Goal: Task Accomplishment & Management: Manage account settings

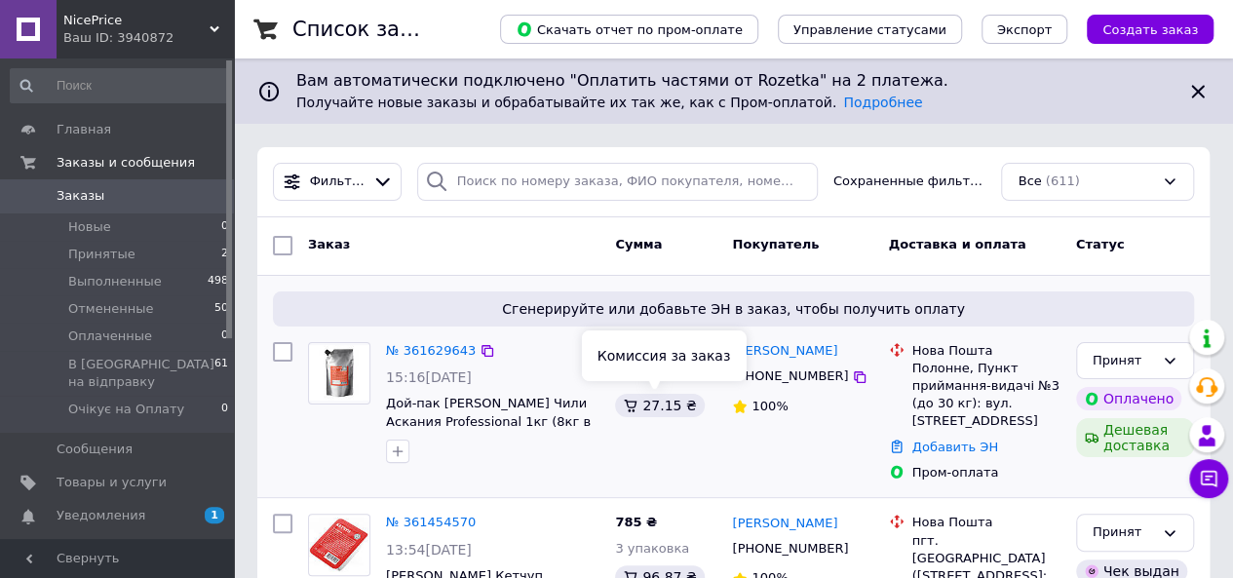
scroll to position [97, 0]
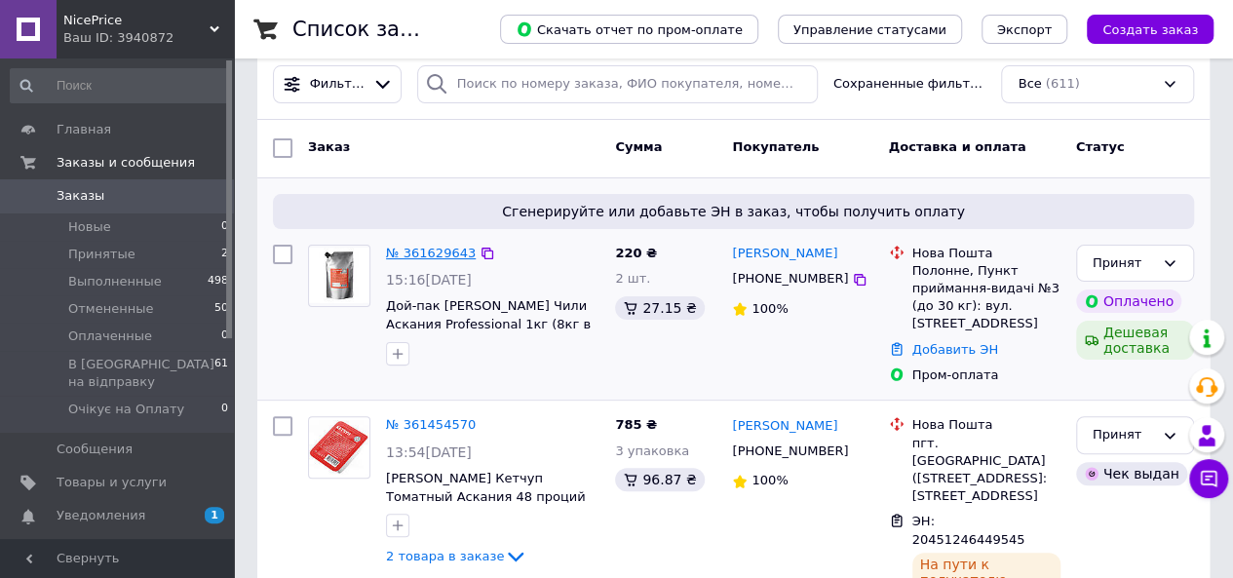
click at [417, 251] on link "№ 361629643" at bounding box center [431, 253] width 90 height 15
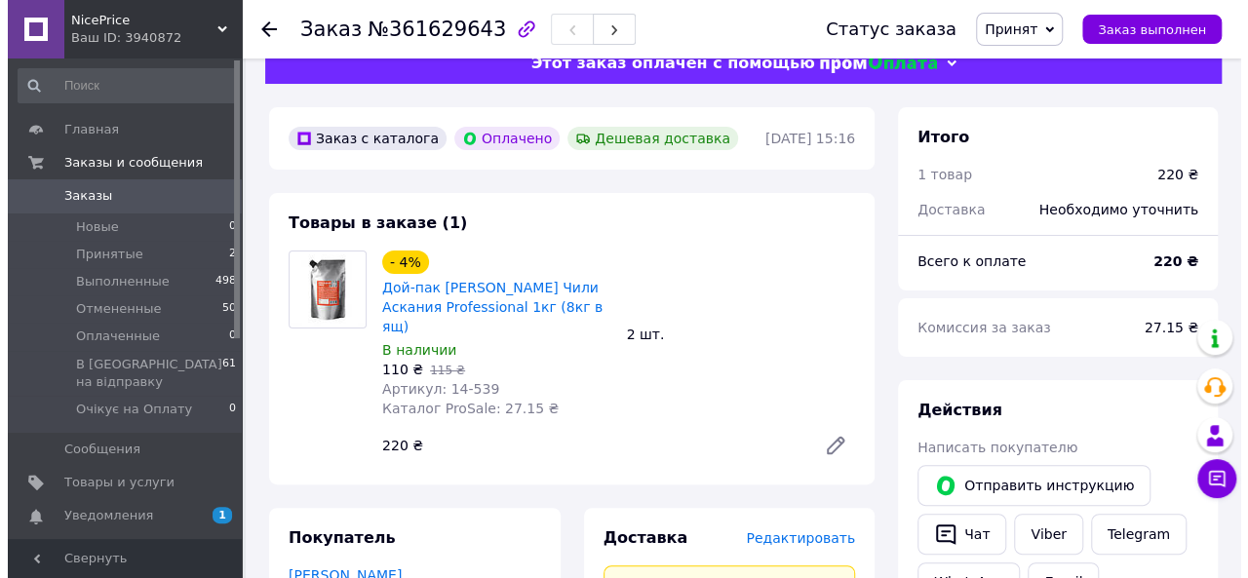
scroll to position [195, 0]
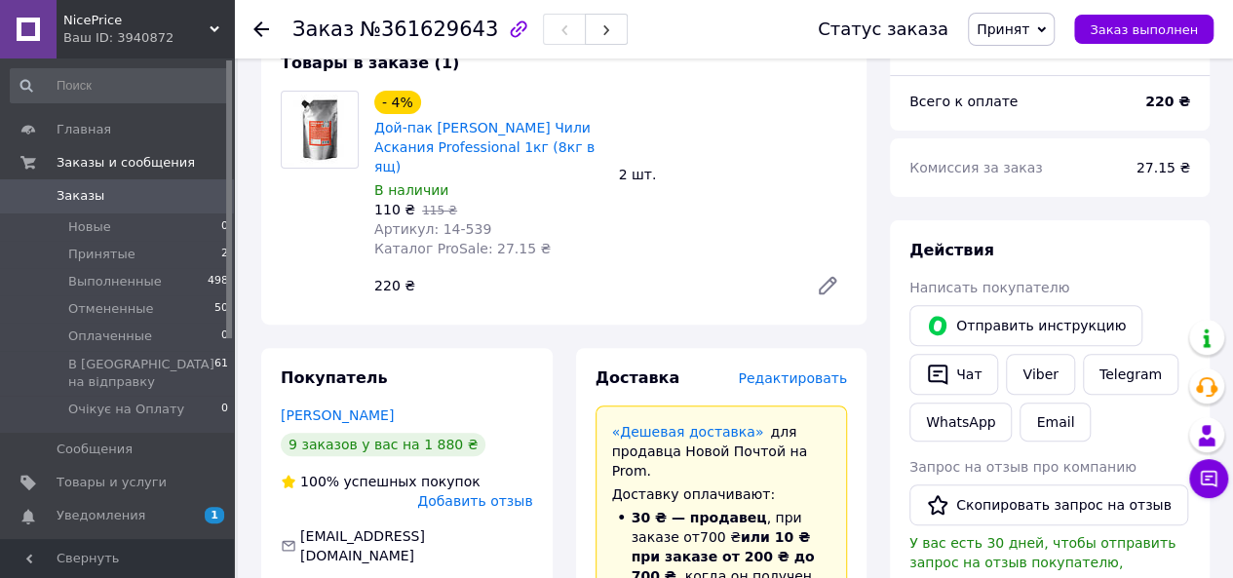
click at [795, 370] on span "Редактировать" at bounding box center [792, 378] width 109 height 16
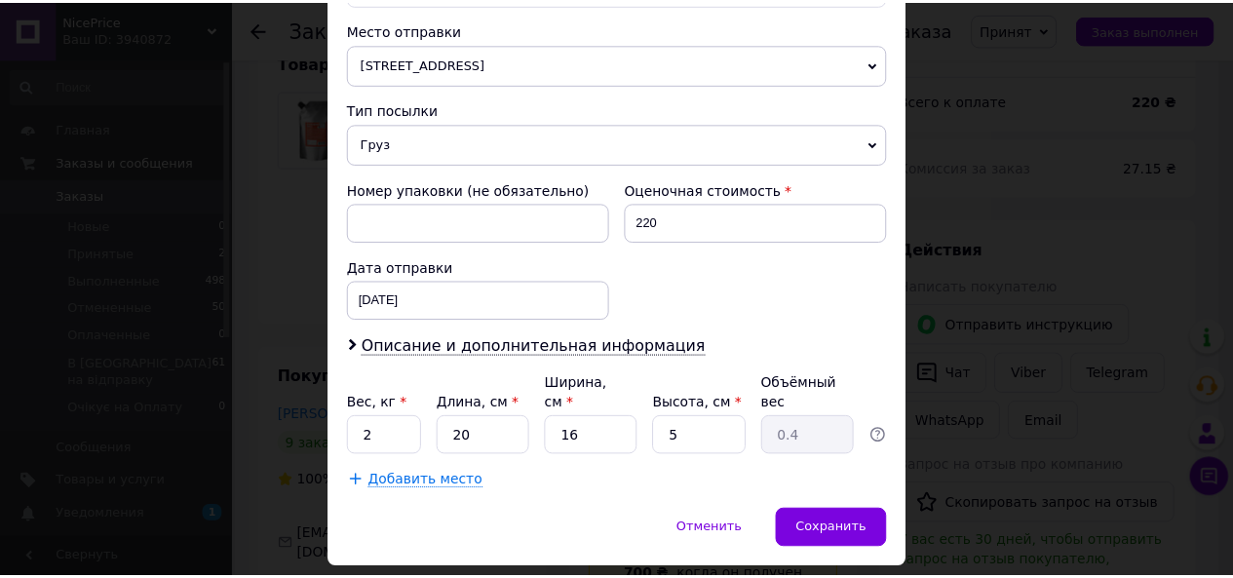
scroll to position [682, 0]
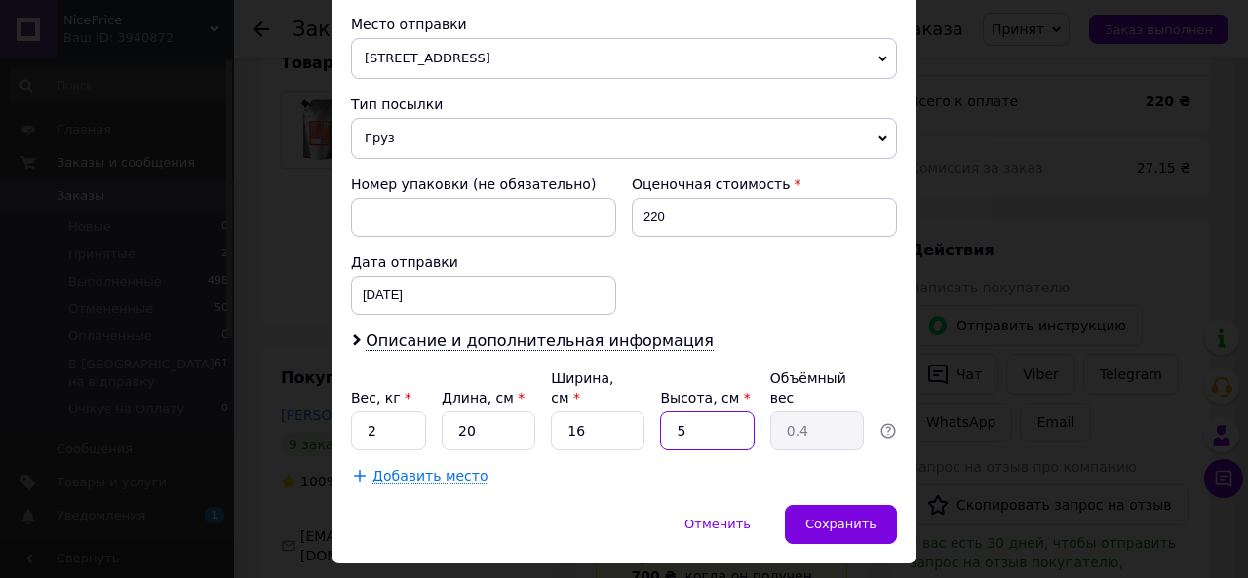
click at [725, 411] on input "5" at bounding box center [707, 430] width 94 height 39
type input "1"
type input "0.1"
type input "10"
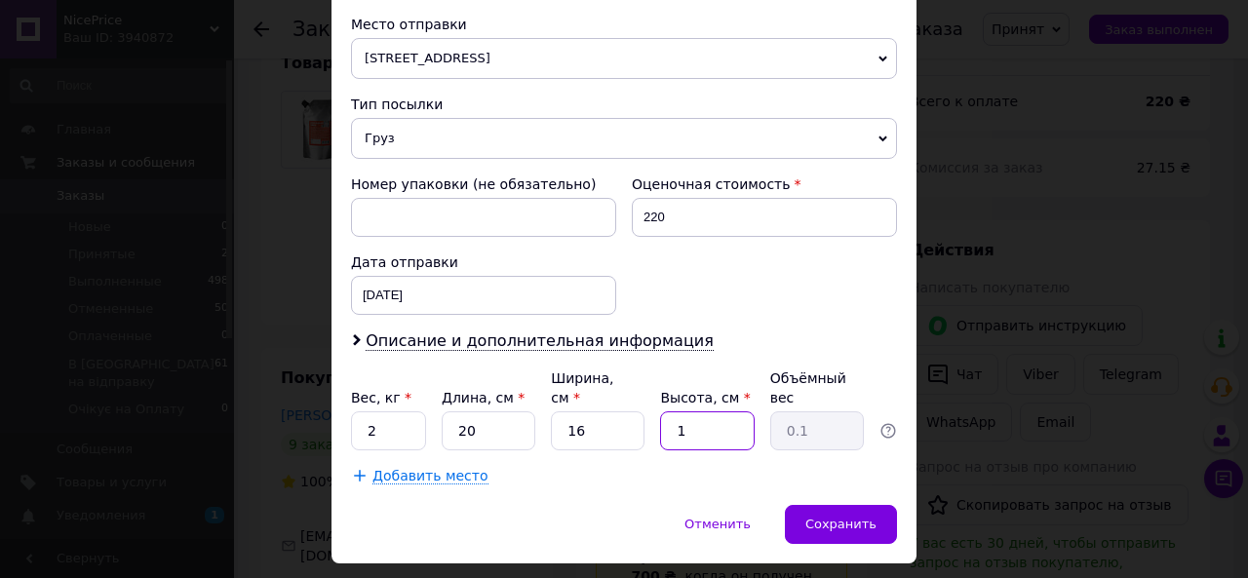
type input "0.8"
type input "10"
click at [840, 517] on span "Сохранить" at bounding box center [840, 524] width 71 height 15
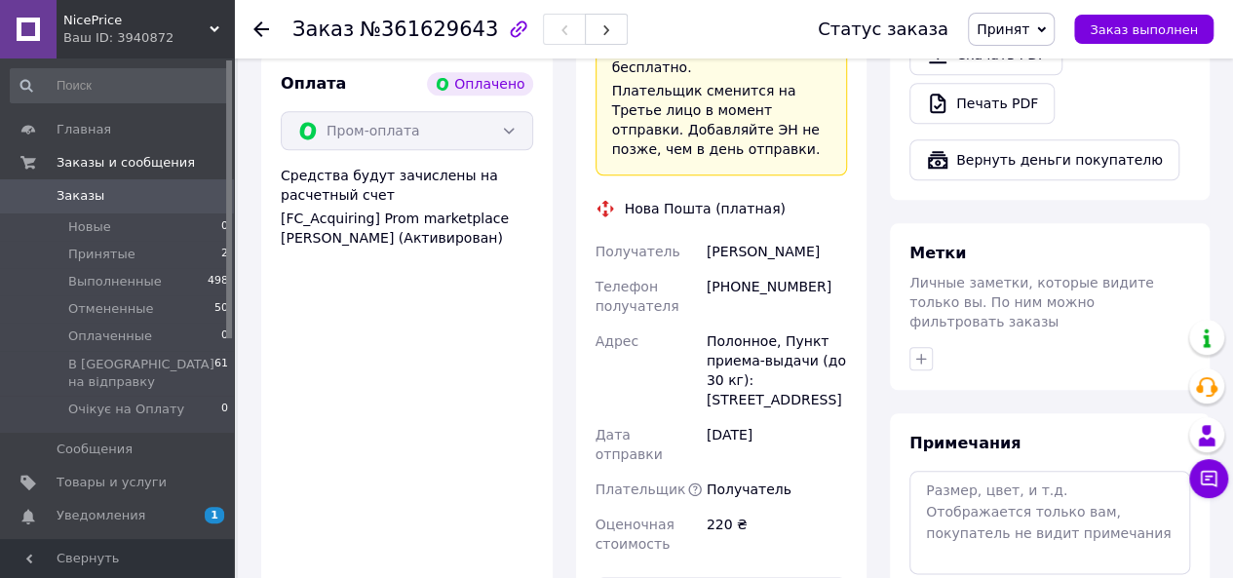
scroll to position [975, 0]
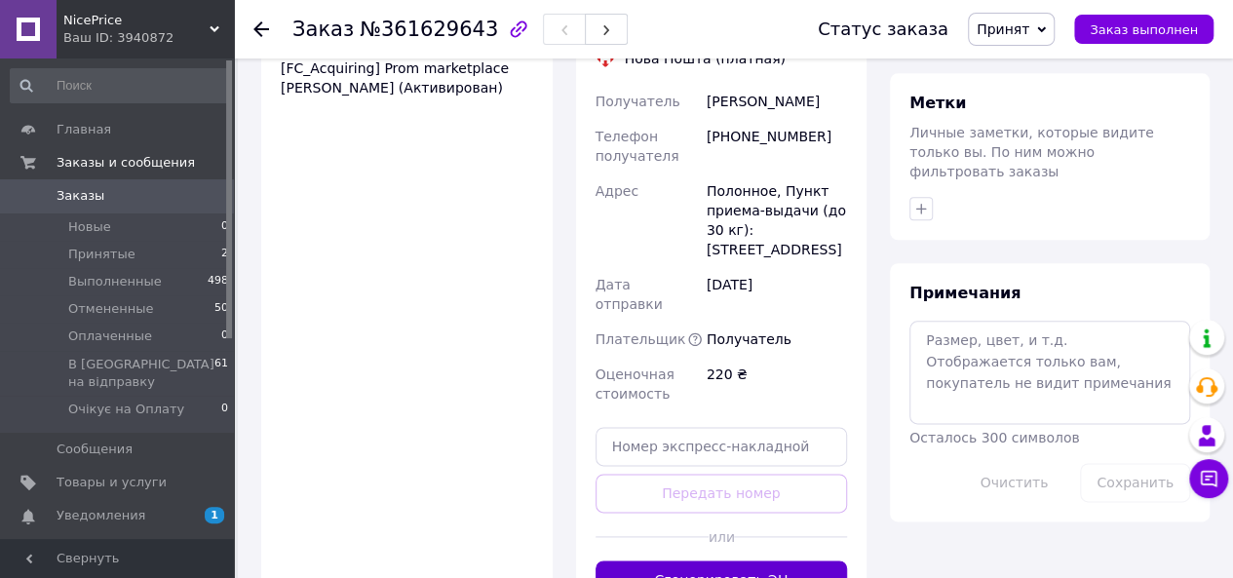
click at [693, 560] on button "Сгенерировать ЭН" at bounding box center [722, 579] width 252 height 39
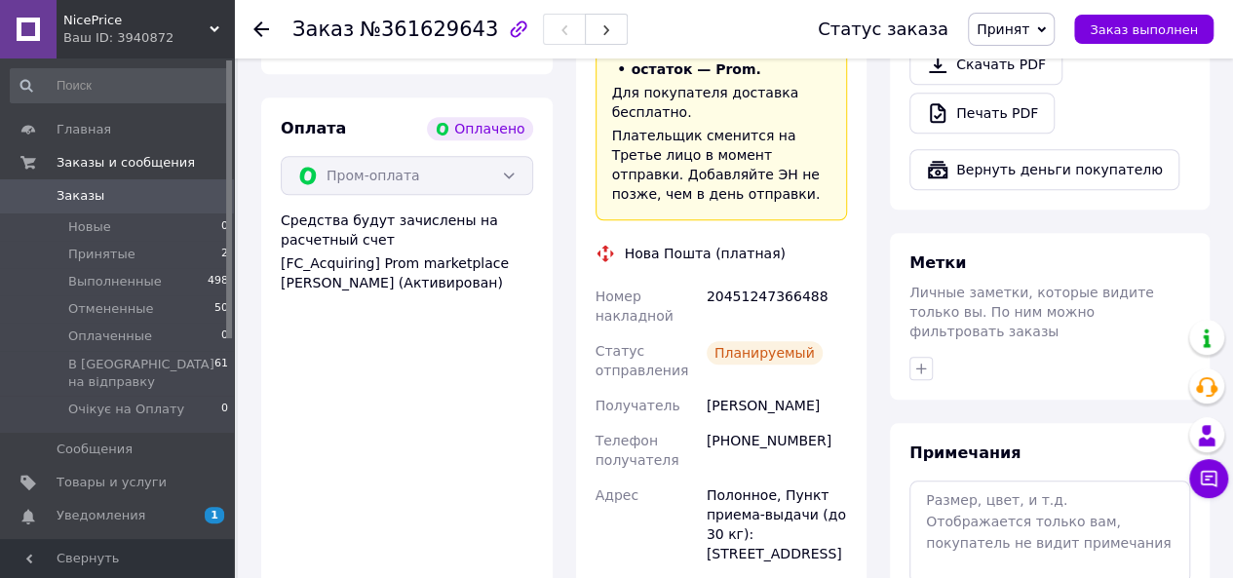
scroll to position [780, 0]
click at [753, 279] on div "20451247366488" at bounding box center [777, 306] width 148 height 55
copy div "20451247366488"
click at [1040, 43] on span "Принят" at bounding box center [1011, 29] width 87 height 33
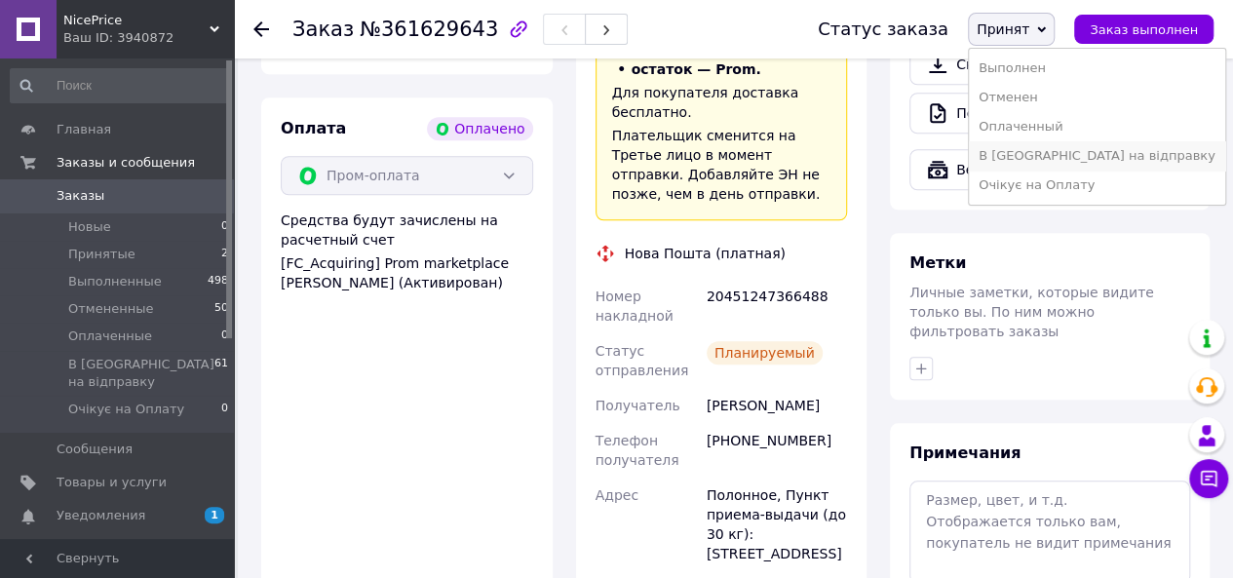
click at [1040, 159] on li "В [GEOGRAPHIC_DATA] на відправку" at bounding box center [1097, 155] width 256 height 29
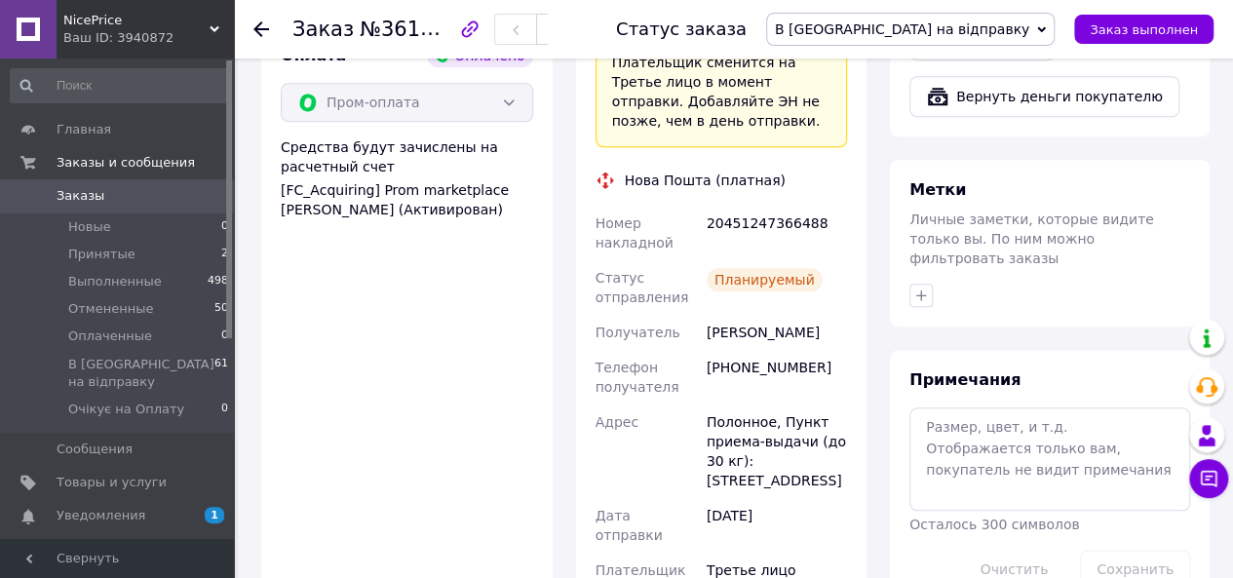
scroll to position [877, 0]
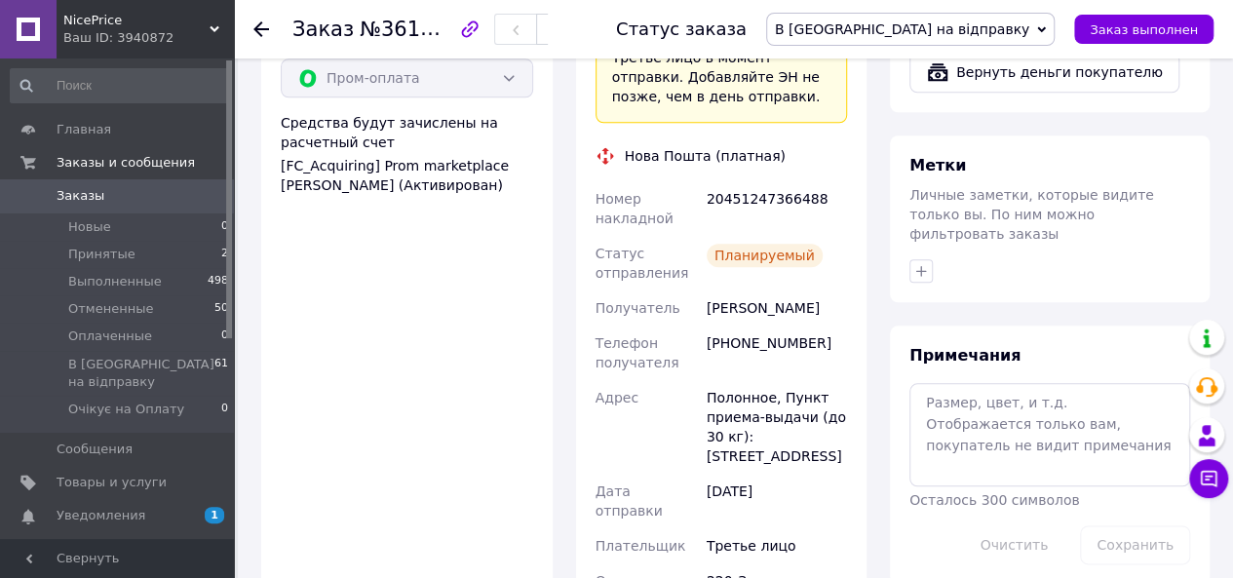
drag, startPoint x: 851, startPoint y: 391, endPoint x: 700, endPoint y: 328, distance: 163.5
click at [700, 328] on div "Доставка Редактировать «Дешевая доставка»   для продавца [GEOGRAPHIC_DATA] на P…" at bounding box center [721, 179] width 291 height 1026
copy div "[PERSON_NAME], [PERSON_NAME] приема-выдачи (до 30 кг): [STREET_ADDRESS]"
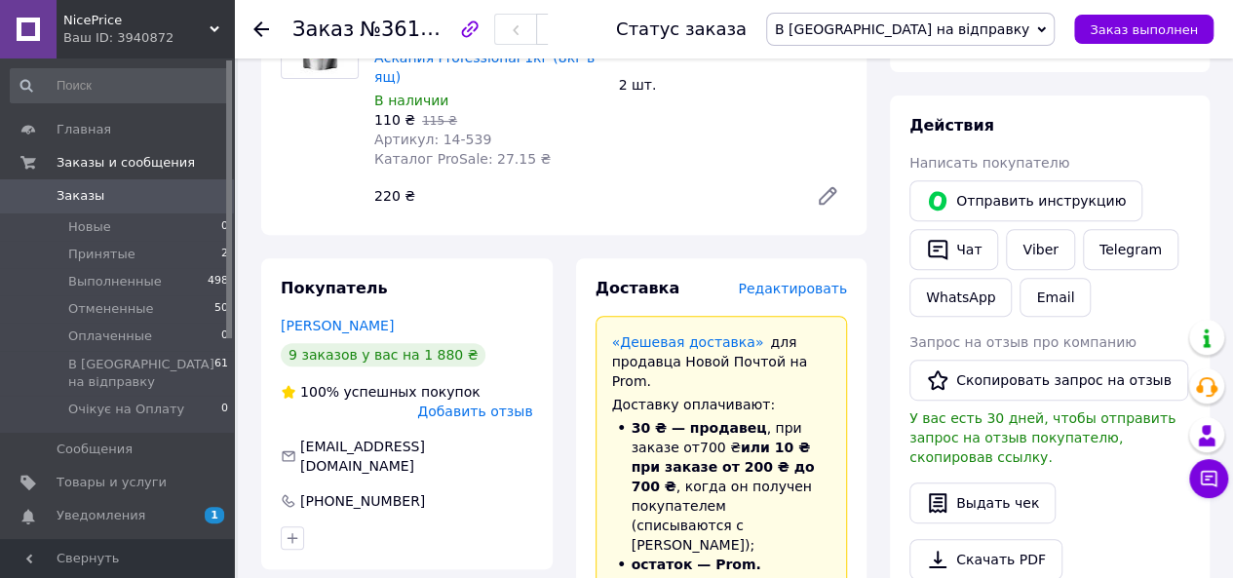
scroll to position [0, 0]
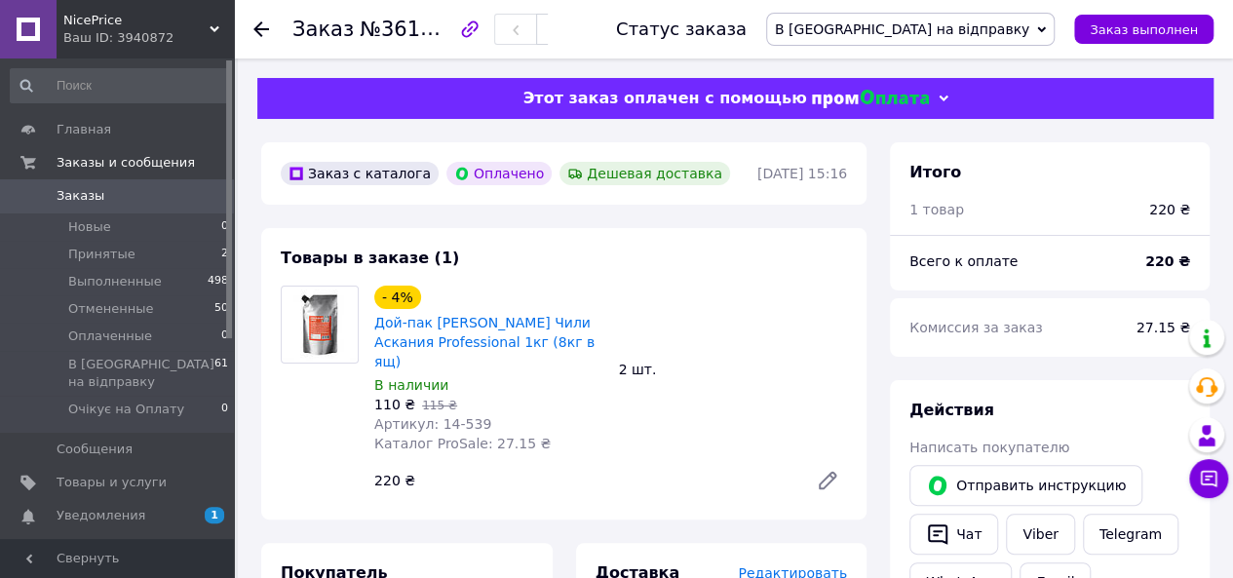
click at [253, 31] on icon at bounding box center [261, 29] width 16 height 16
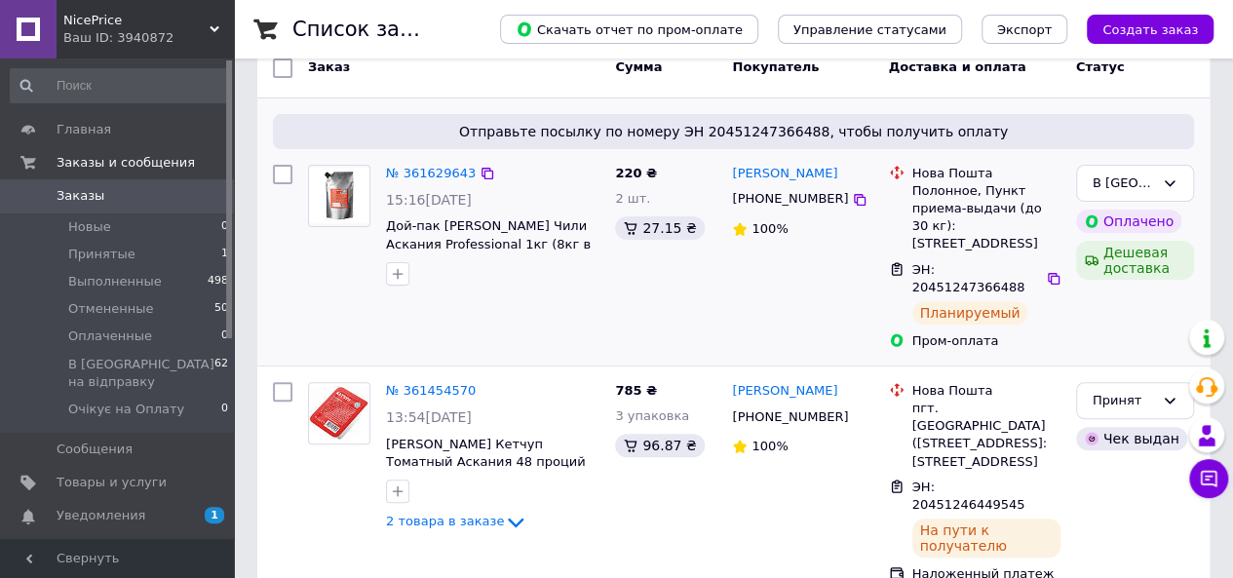
scroll to position [195, 0]
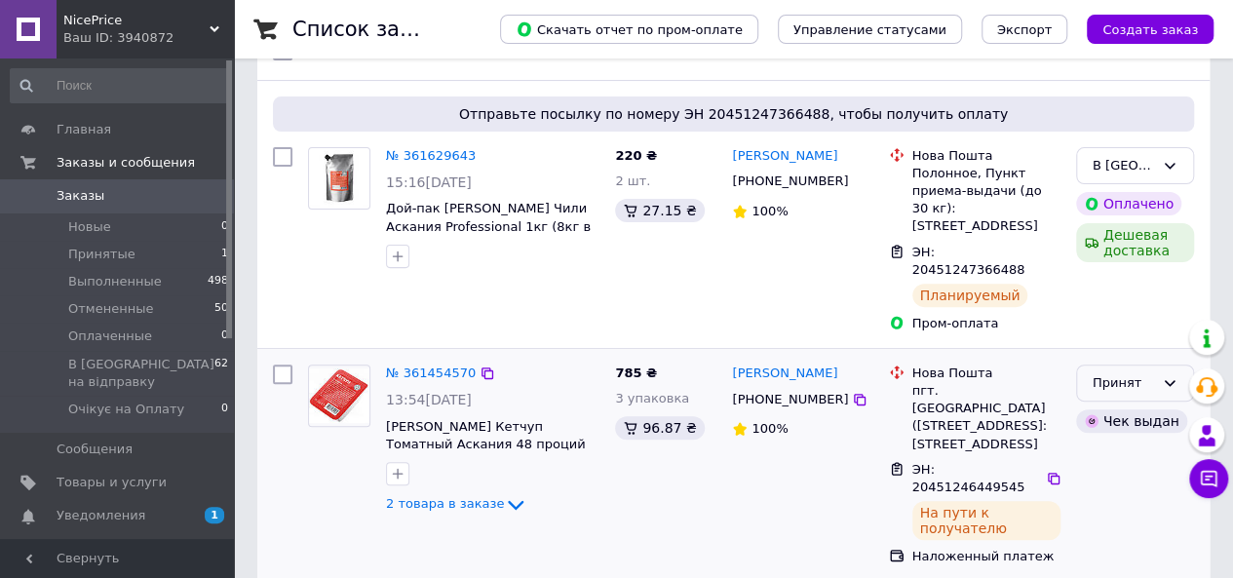
click at [1117, 373] on div "Принят" at bounding box center [1123, 383] width 61 height 20
click at [1119, 529] on li "В [GEOGRAPHIC_DATA] на відправку" at bounding box center [1135, 561] width 116 height 96
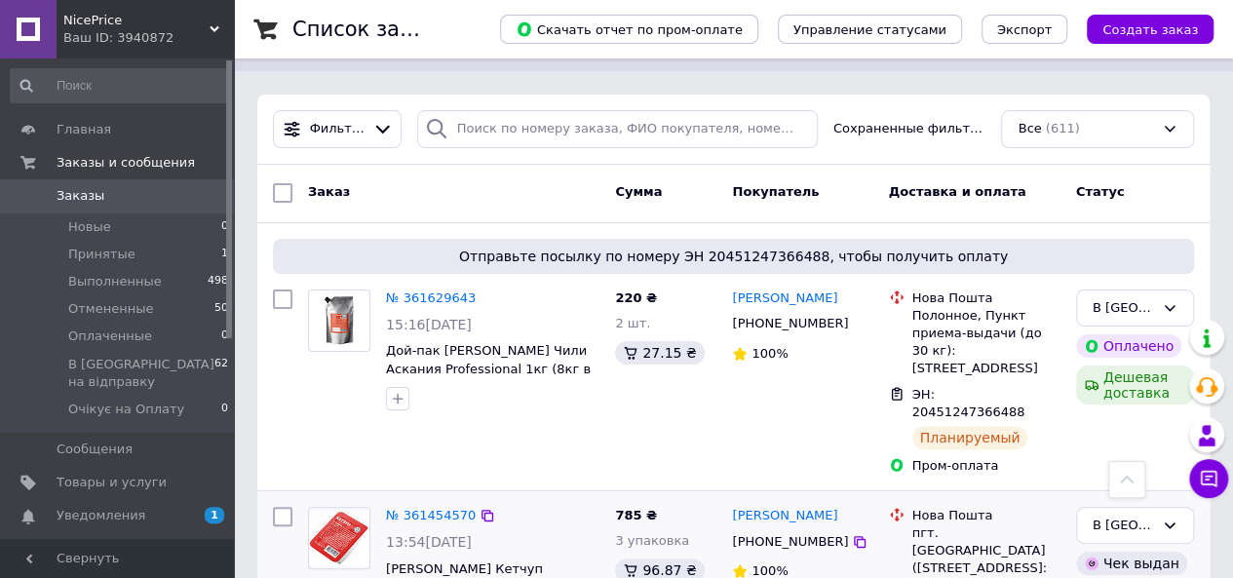
scroll to position [51, 0]
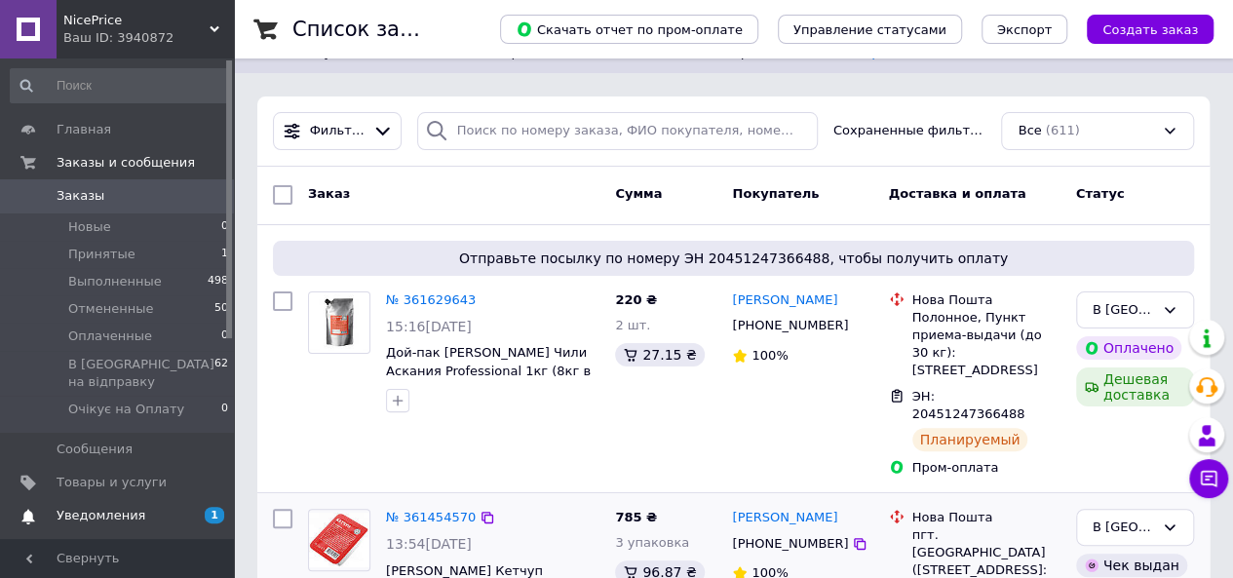
click at [154, 507] on span "Уведомления" at bounding box center [119, 516] width 124 height 18
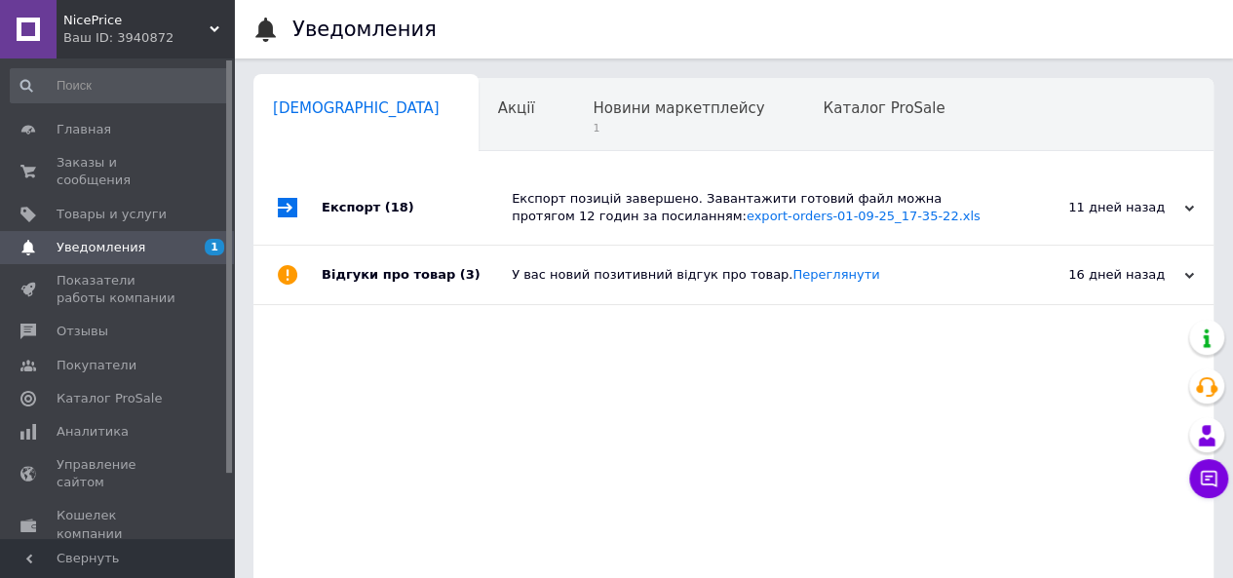
scroll to position [0, 6]
click at [586, 144] on div "Новини маркетплейсу 1" at bounding box center [682, 116] width 230 height 74
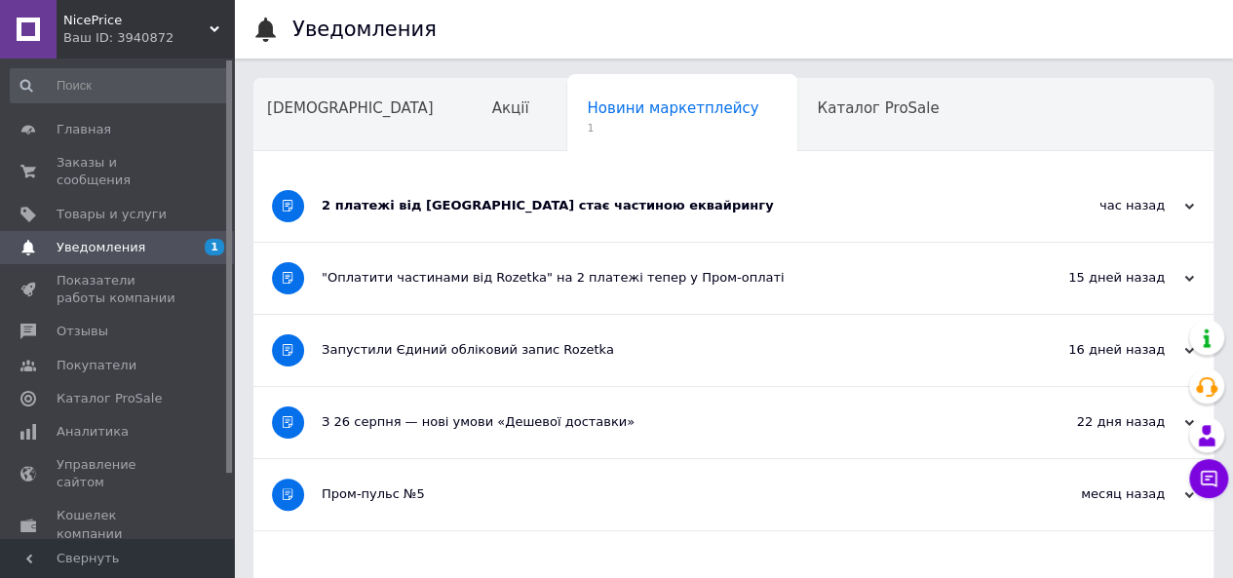
click at [744, 194] on div "2 платежі від [GEOGRAPHIC_DATA] стає частиною еквайрингу" at bounding box center [660, 206] width 677 height 71
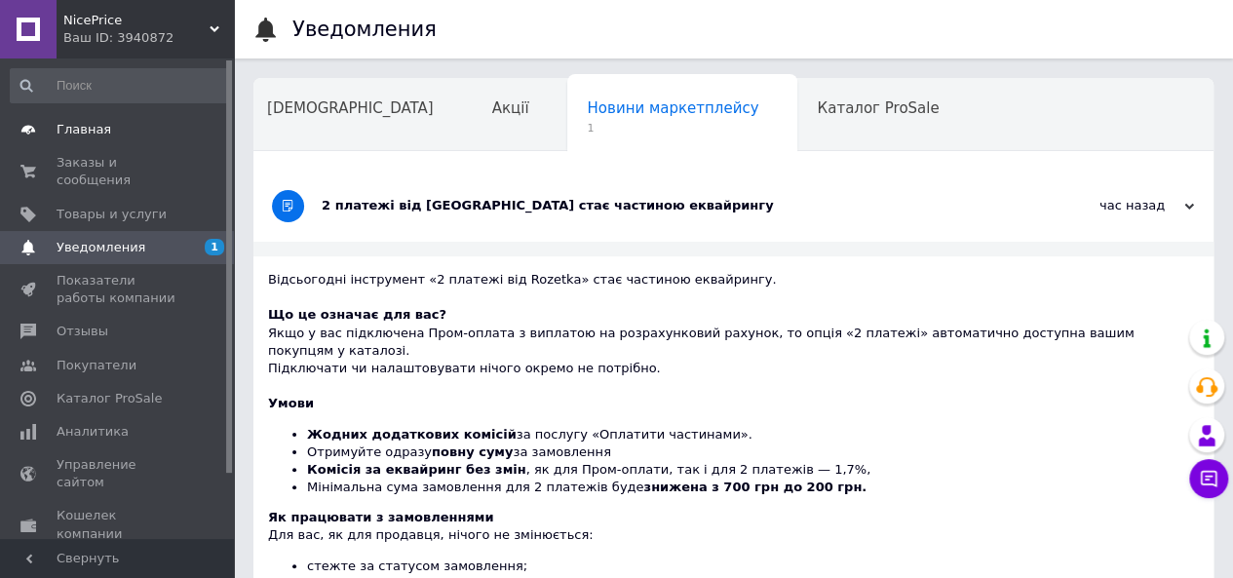
click at [121, 135] on span "Главная" at bounding box center [119, 130] width 124 height 18
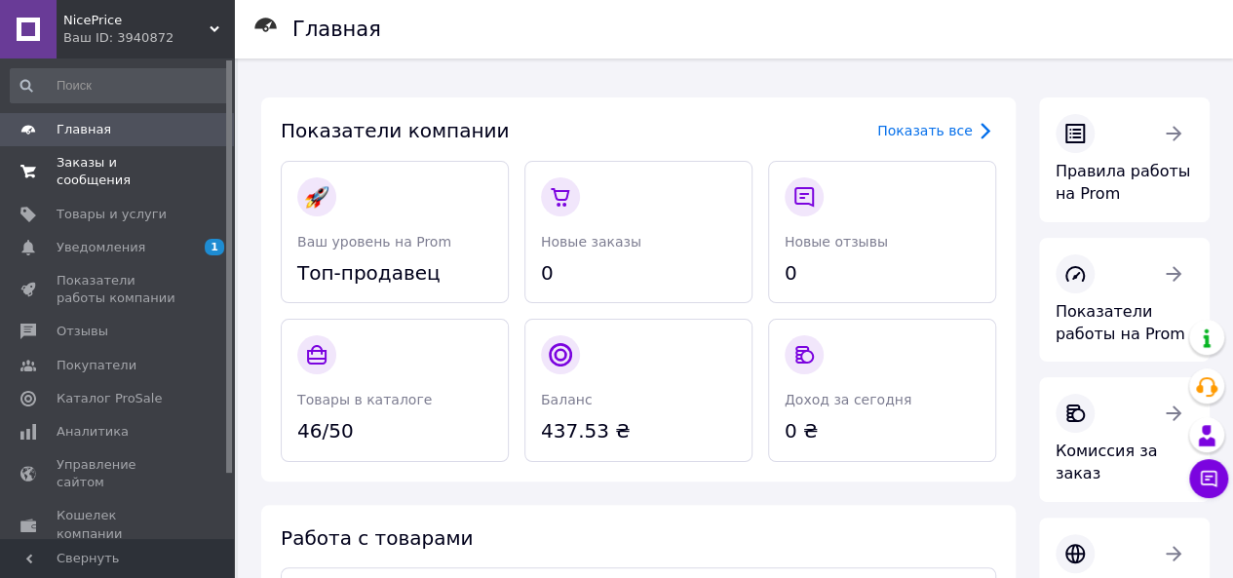
click at [123, 171] on span "Заказы и сообщения" at bounding box center [119, 171] width 124 height 35
